Goal: Task Accomplishment & Management: Manage account settings

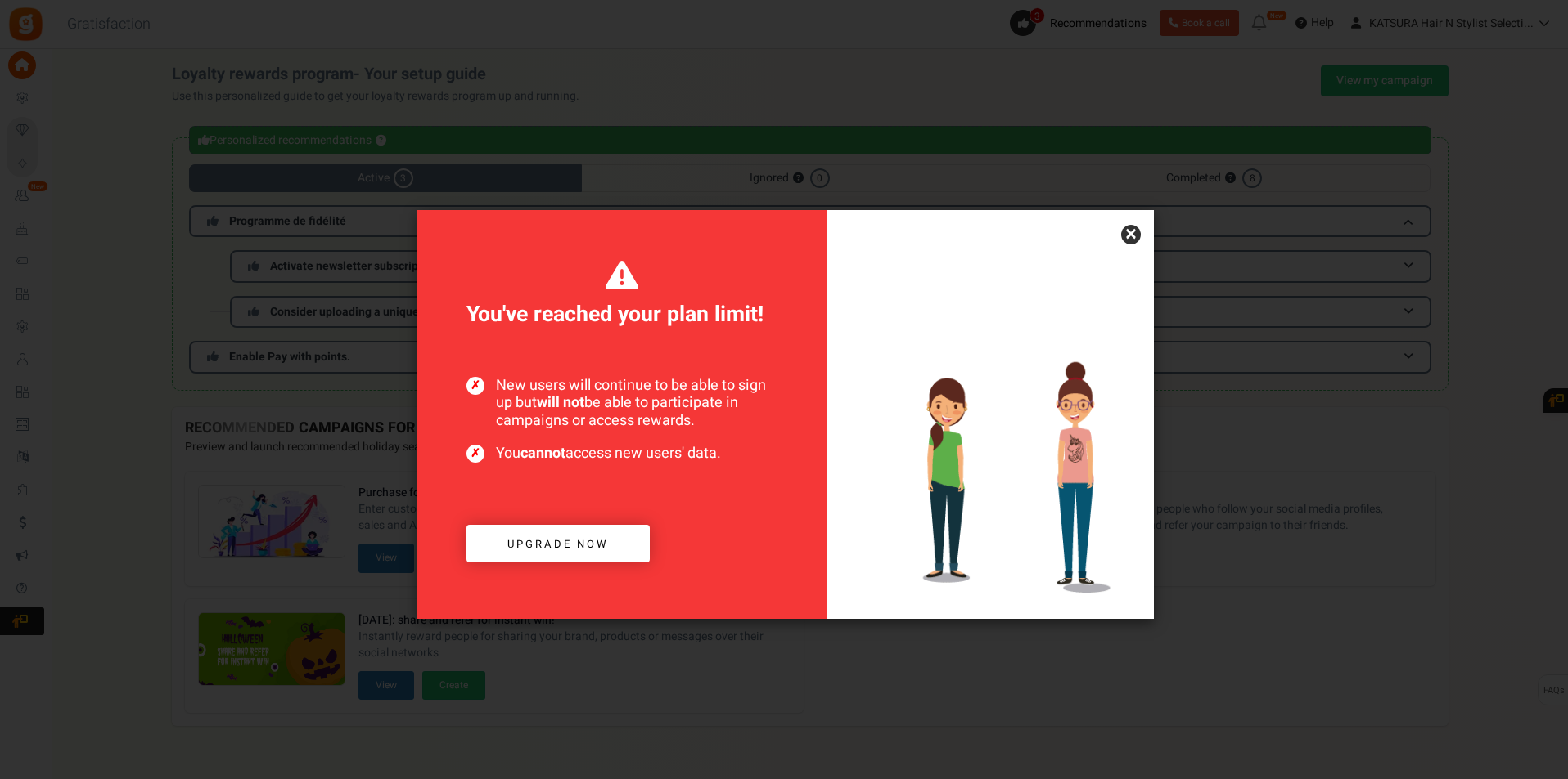
click at [1110, 241] on div at bounding box center [990, 415] width 328 height 409
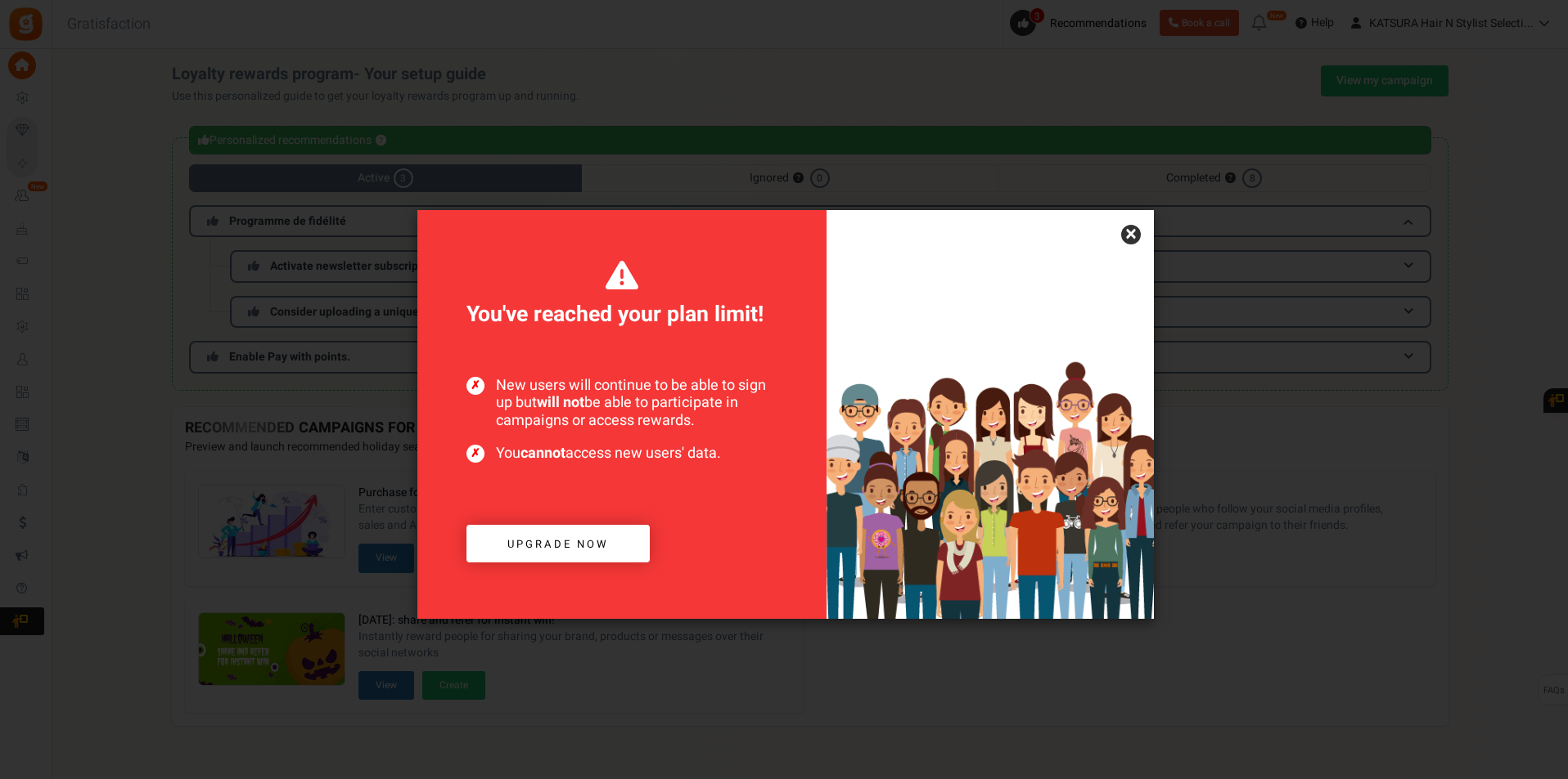
click at [1134, 238] on link "×" at bounding box center [1130, 234] width 19 height 19
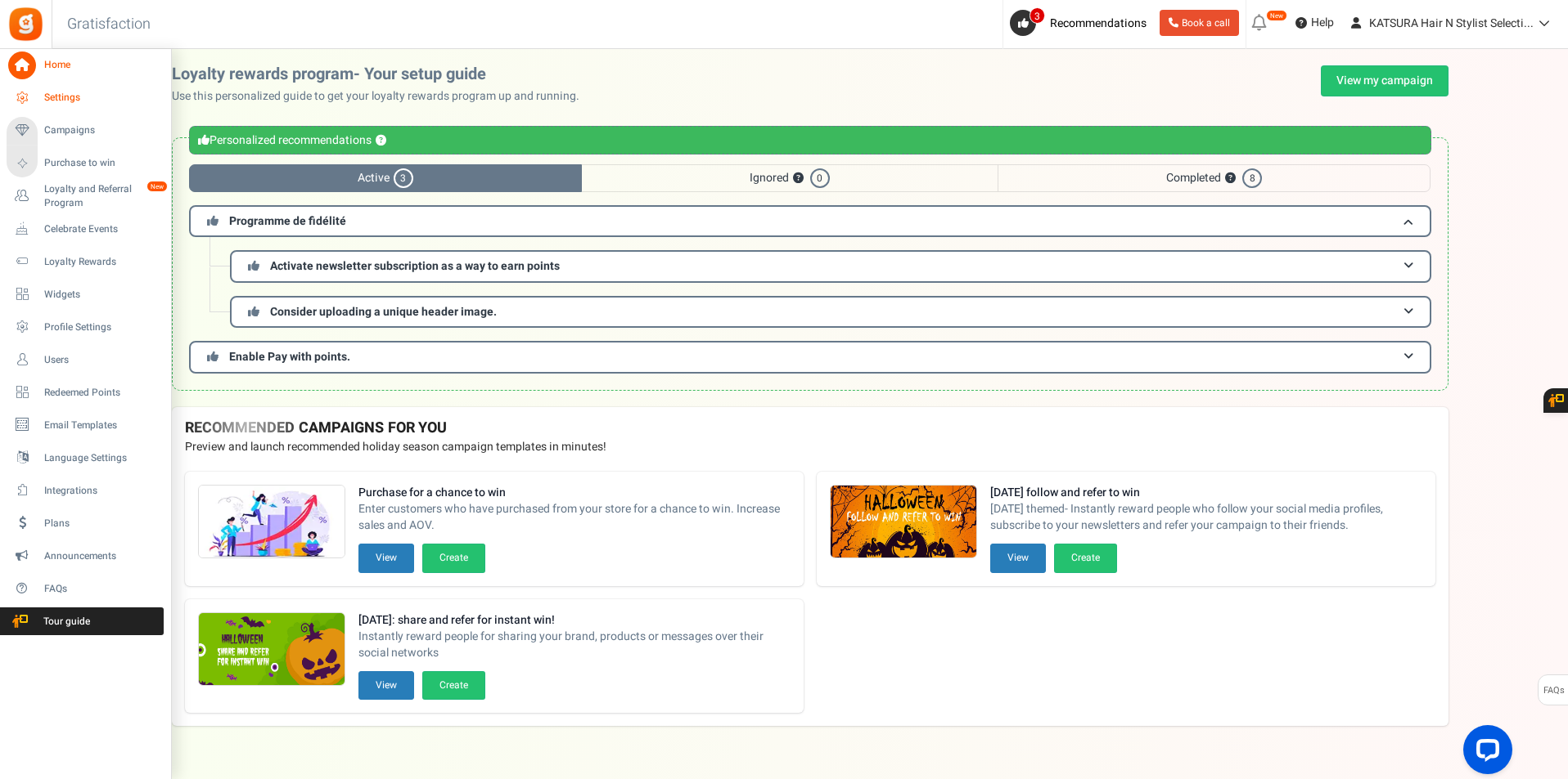
click at [39, 85] on link "Settings" at bounding box center [84, 98] width 157 height 28
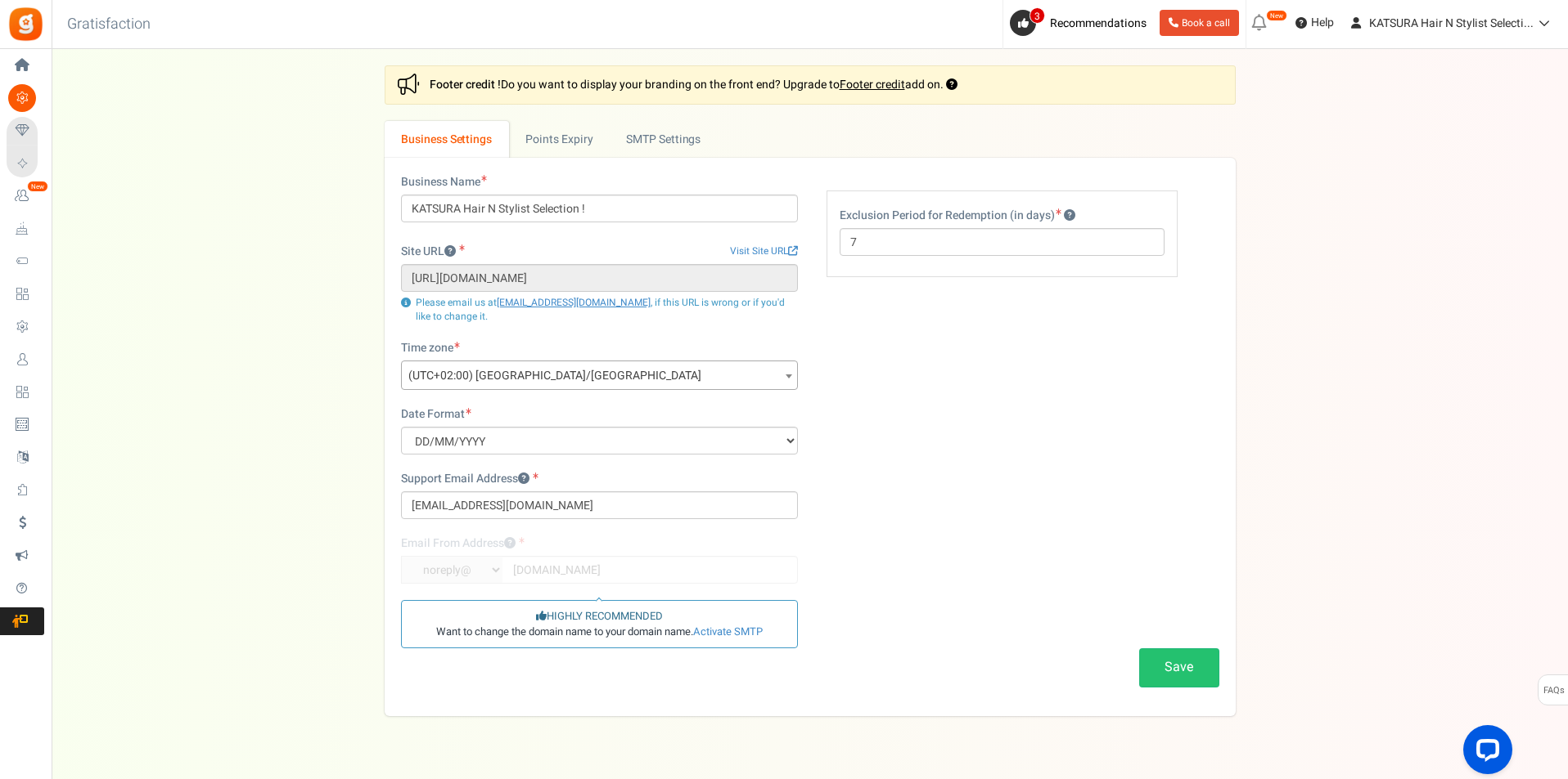
click at [589, 261] on div "Site URL Visit Site URL" at bounding box center [599, 251] width 397 height 26
click at [1400, 102] on div "Settings In this section you will setup your business details and points expiry…" at bounding box center [810, 391] width 1484 height 651
click at [1543, 21] on icon at bounding box center [1541, 23] width 17 height 11
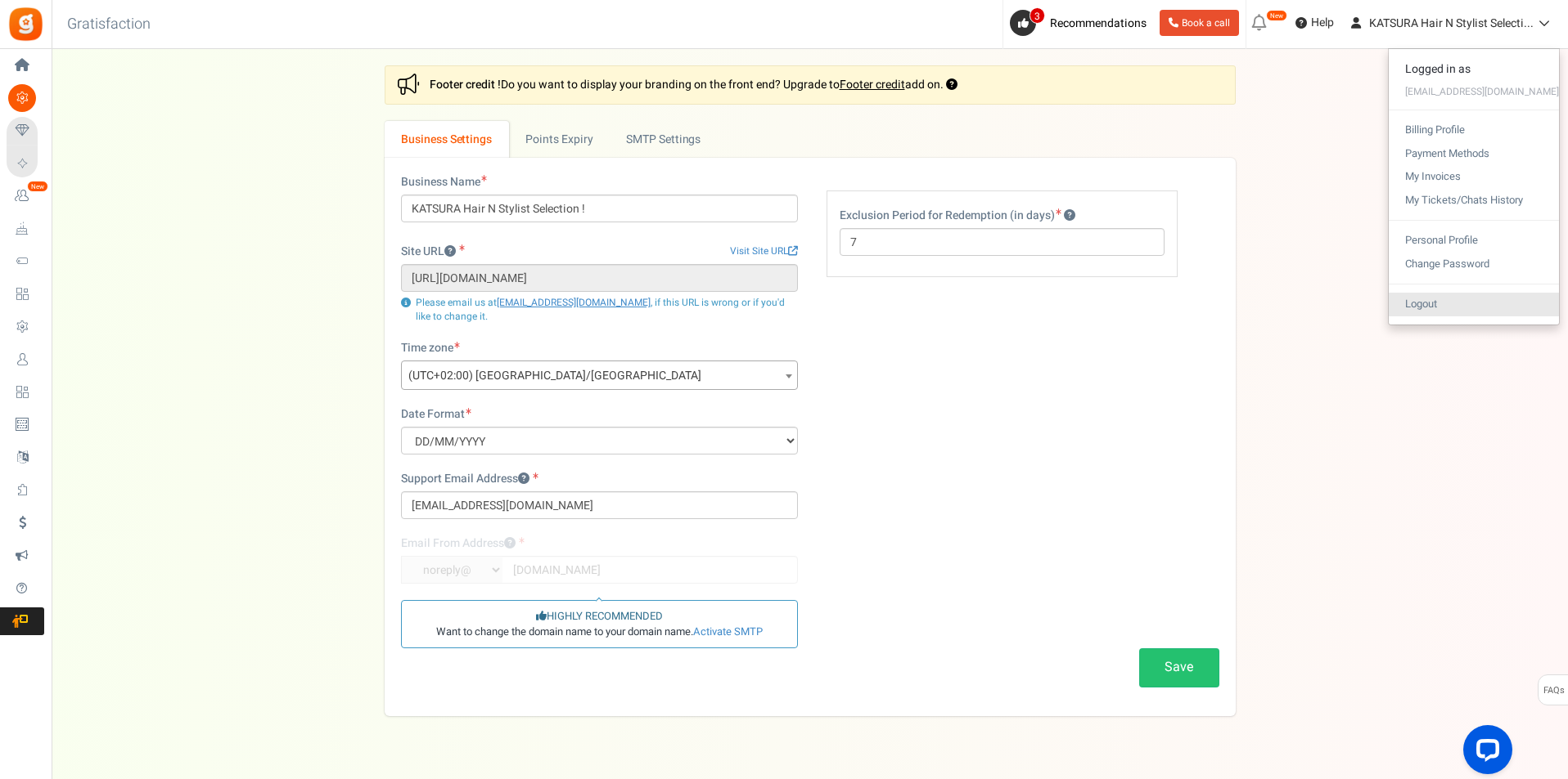
click at [1453, 304] on link "Logout" at bounding box center [1473, 305] width 170 height 24
